Goal: Task Accomplishment & Management: Manage account settings

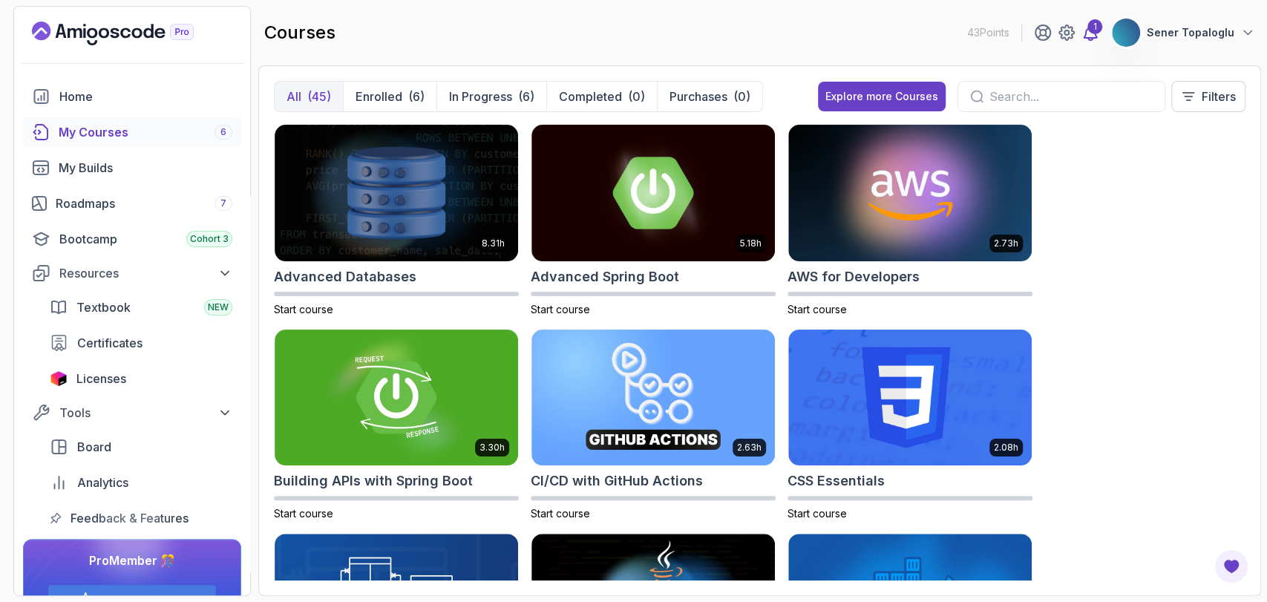
click at [1094, 31] on div "1" at bounding box center [1095, 26] width 15 height 15
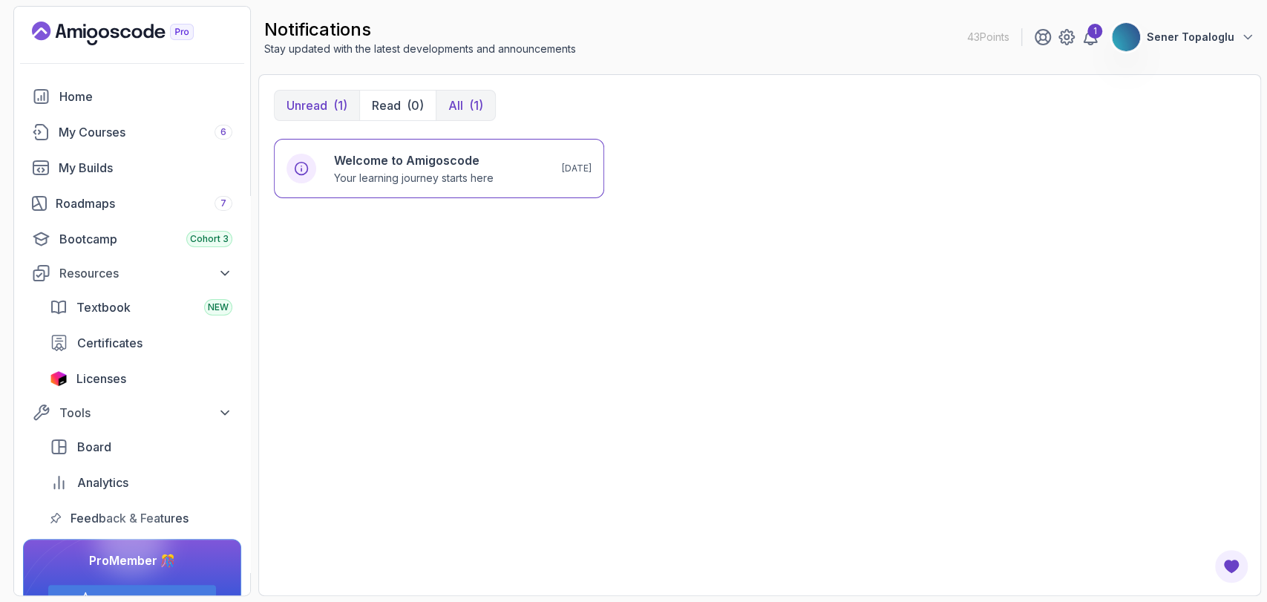
click at [469, 99] on div "(1)" at bounding box center [476, 106] width 14 height 18
click at [323, 97] on p "Unread" at bounding box center [307, 106] width 41 height 18
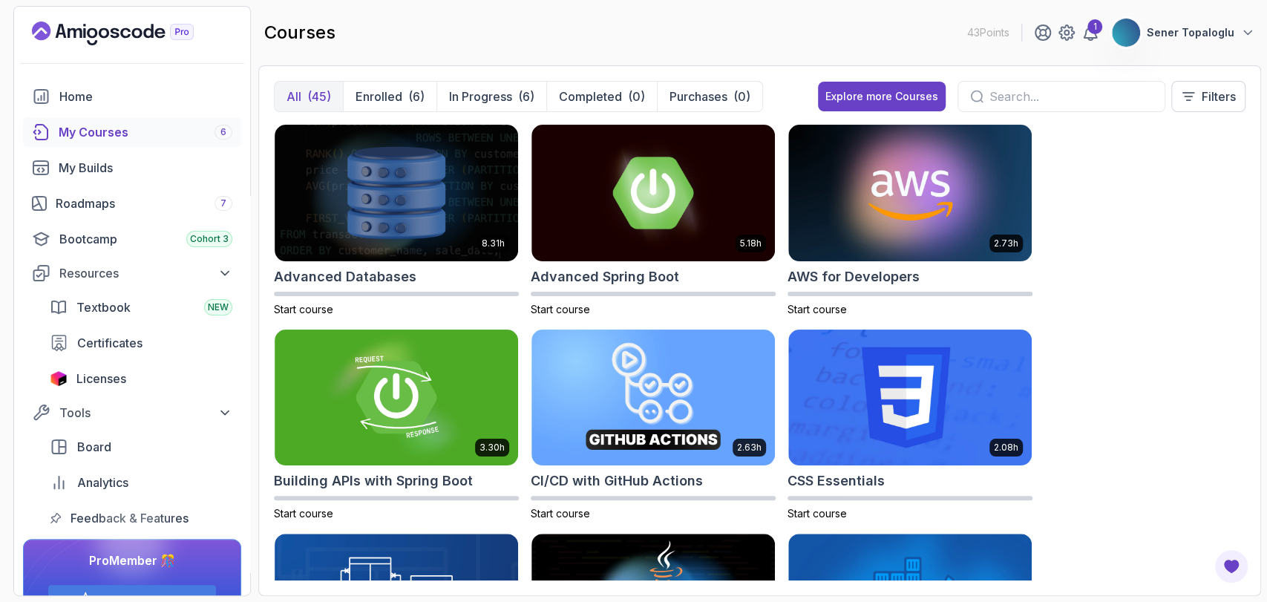
click at [1178, 36] on p "Sener Topaloglu" at bounding box center [1191, 32] width 88 height 15
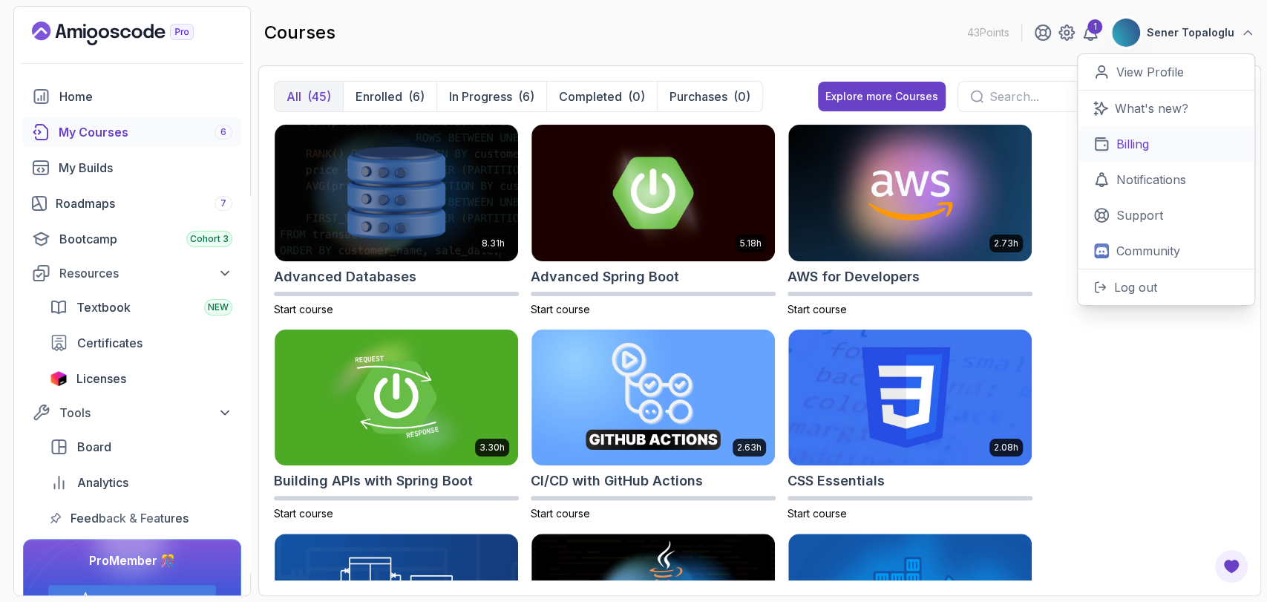
click at [1120, 142] on p "Billing" at bounding box center [1133, 144] width 33 height 18
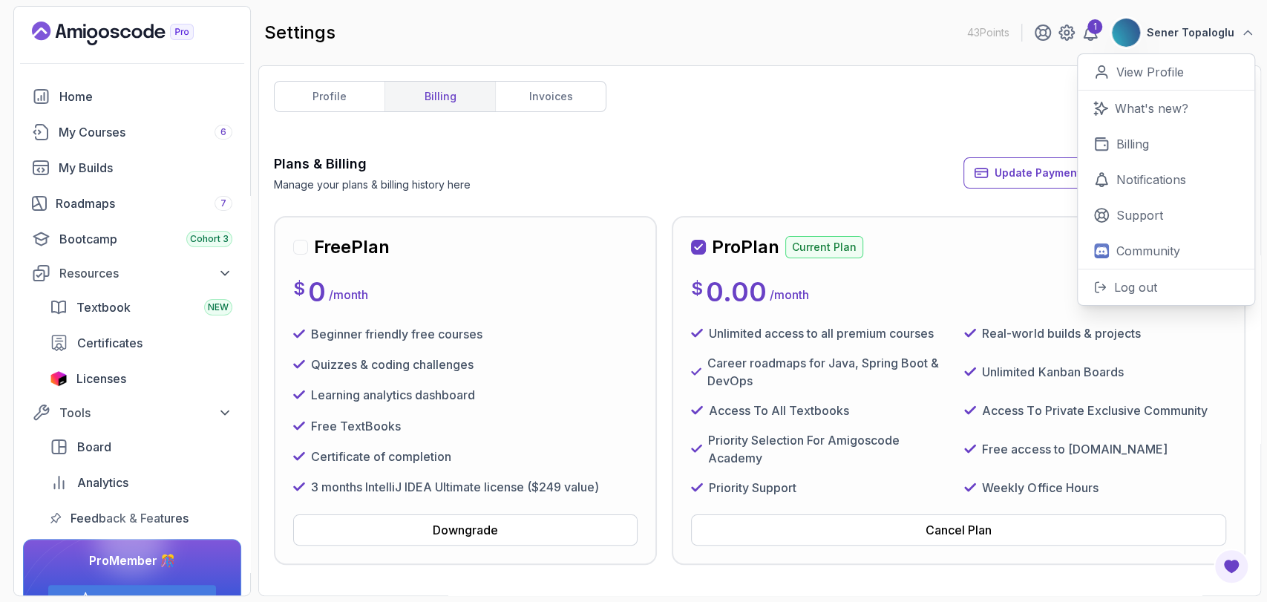
click at [716, 161] on div "Plans & Billing Manage your plans & billing history here Update Payment Details…" at bounding box center [760, 173] width 972 height 39
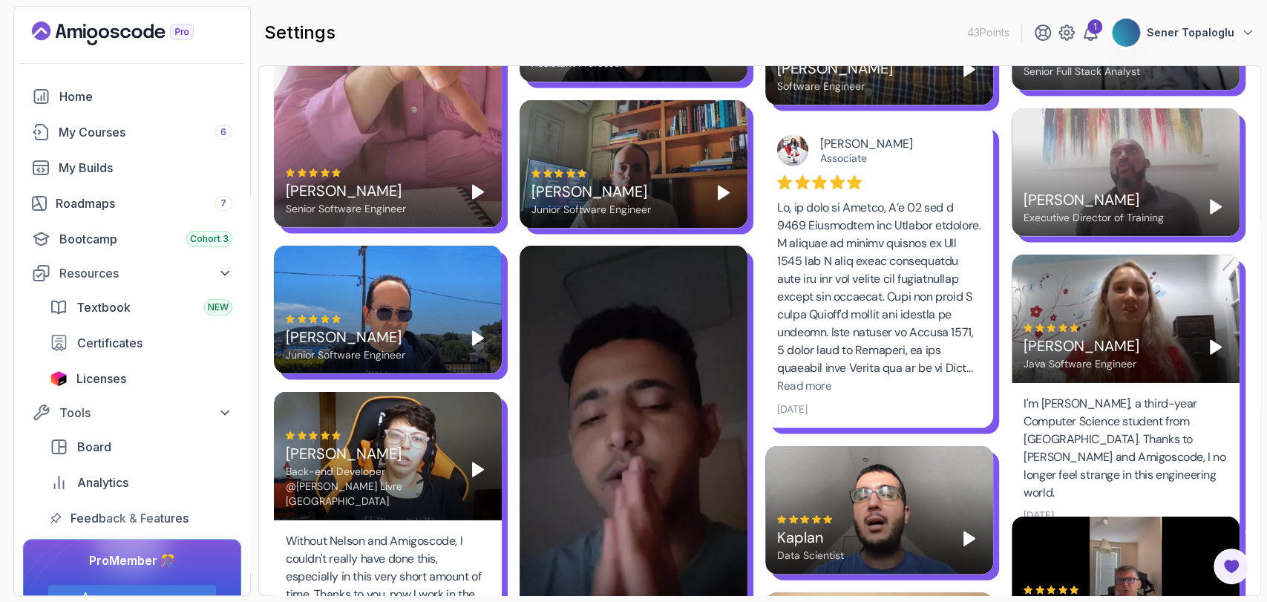
scroll to position [2013, 0]
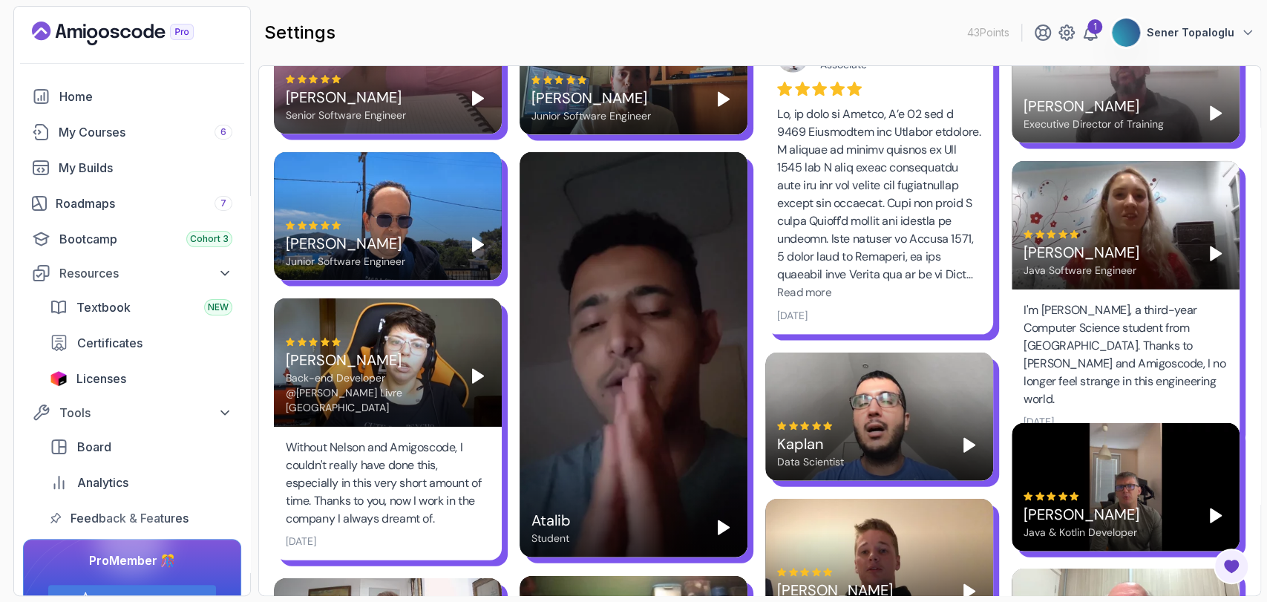
click at [1182, 38] on p "Sener Topaloglu" at bounding box center [1191, 32] width 88 height 15
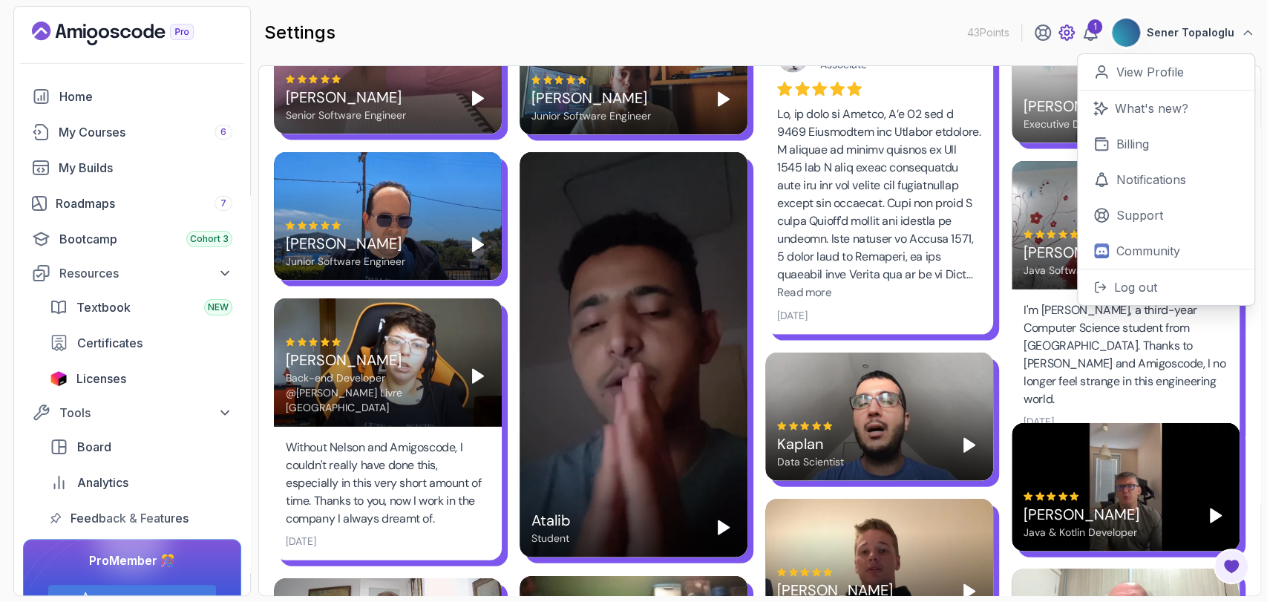
click at [1066, 25] on icon at bounding box center [1067, 33] width 18 height 18
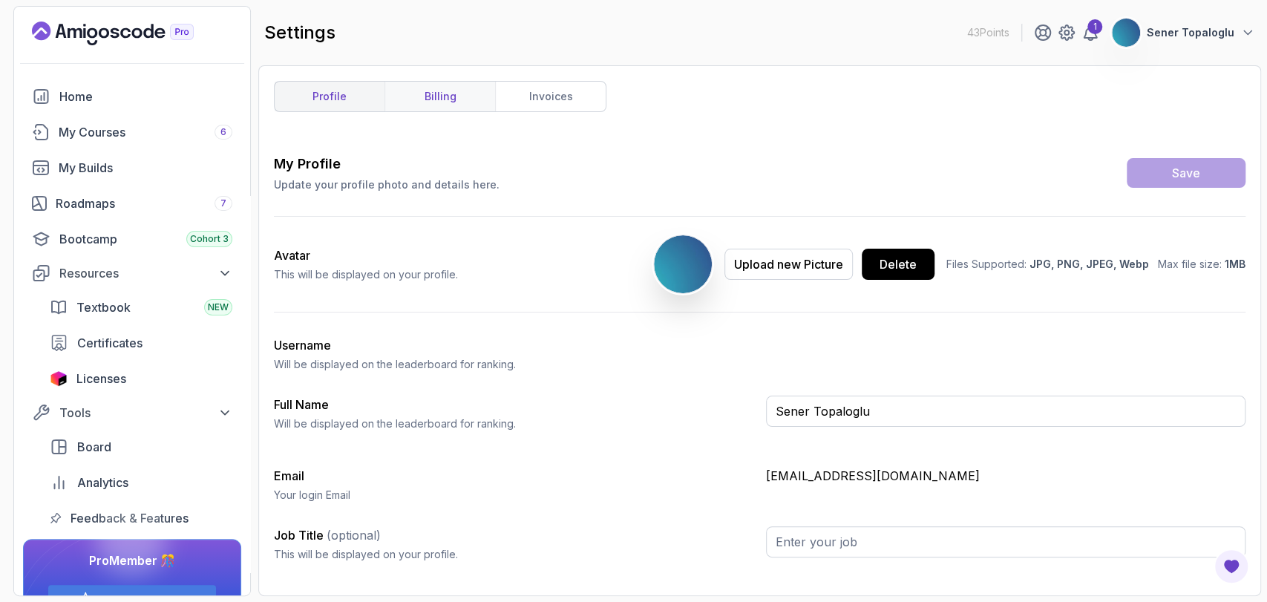
click at [478, 106] on link "billing" at bounding box center [440, 97] width 111 height 30
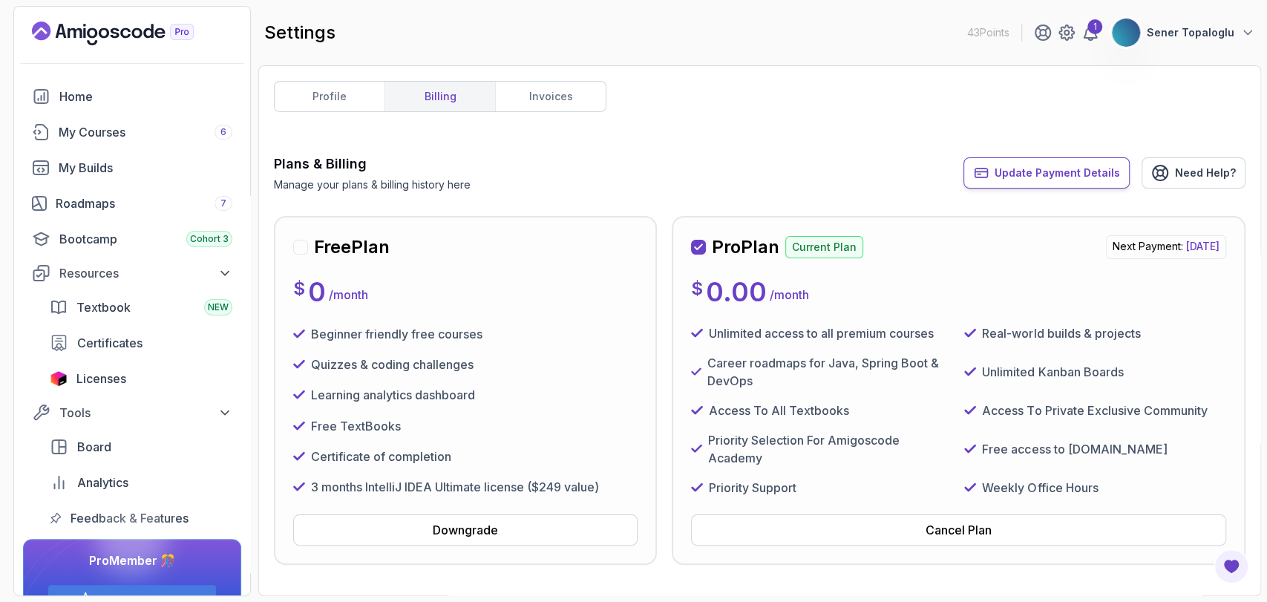
click at [1019, 162] on button "Update Payment Details" at bounding box center [1047, 172] width 166 height 31
